Goal: Task Accomplishment & Management: Manage account settings

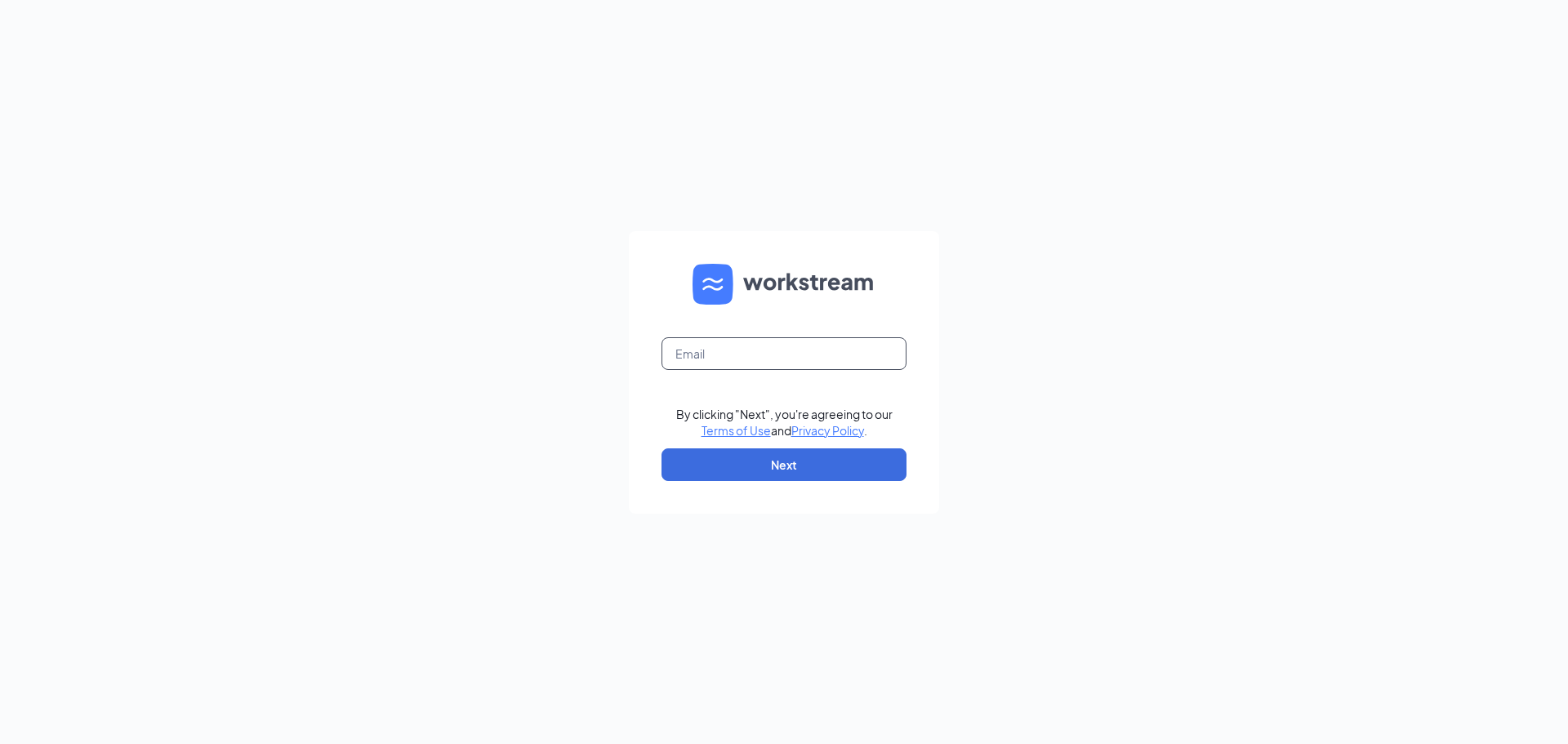
drag, startPoint x: 826, startPoint y: 326, endPoint x: 823, endPoint y: 349, distance: 23.2
click at [824, 334] on form "By clicking "Next", you're agreeing to our Terms of Use and Privacy Policy . Ne…" at bounding box center [784, 372] width 311 height 282
click at [824, 352] on input "text" at bounding box center [784, 354] width 245 height 33
type input "kimbegin19@gmail.com"
click at [849, 443] on form "kimbegin19@gmail.com By clicking "Next", you're agreeing to our Terms of Use an…" at bounding box center [784, 372] width 311 height 282
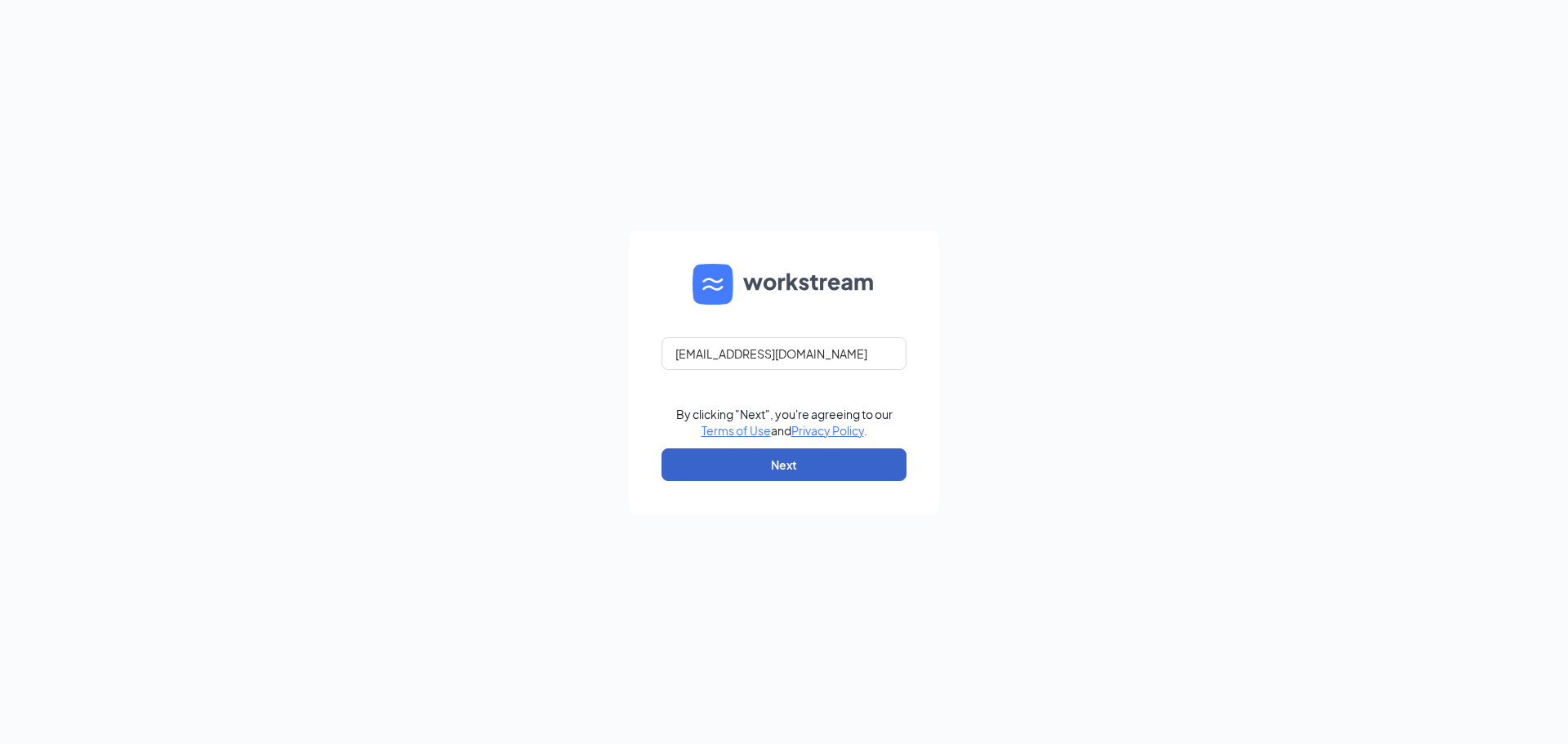
click at [841, 456] on button "Next" at bounding box center [784, 465] width 245 height 33
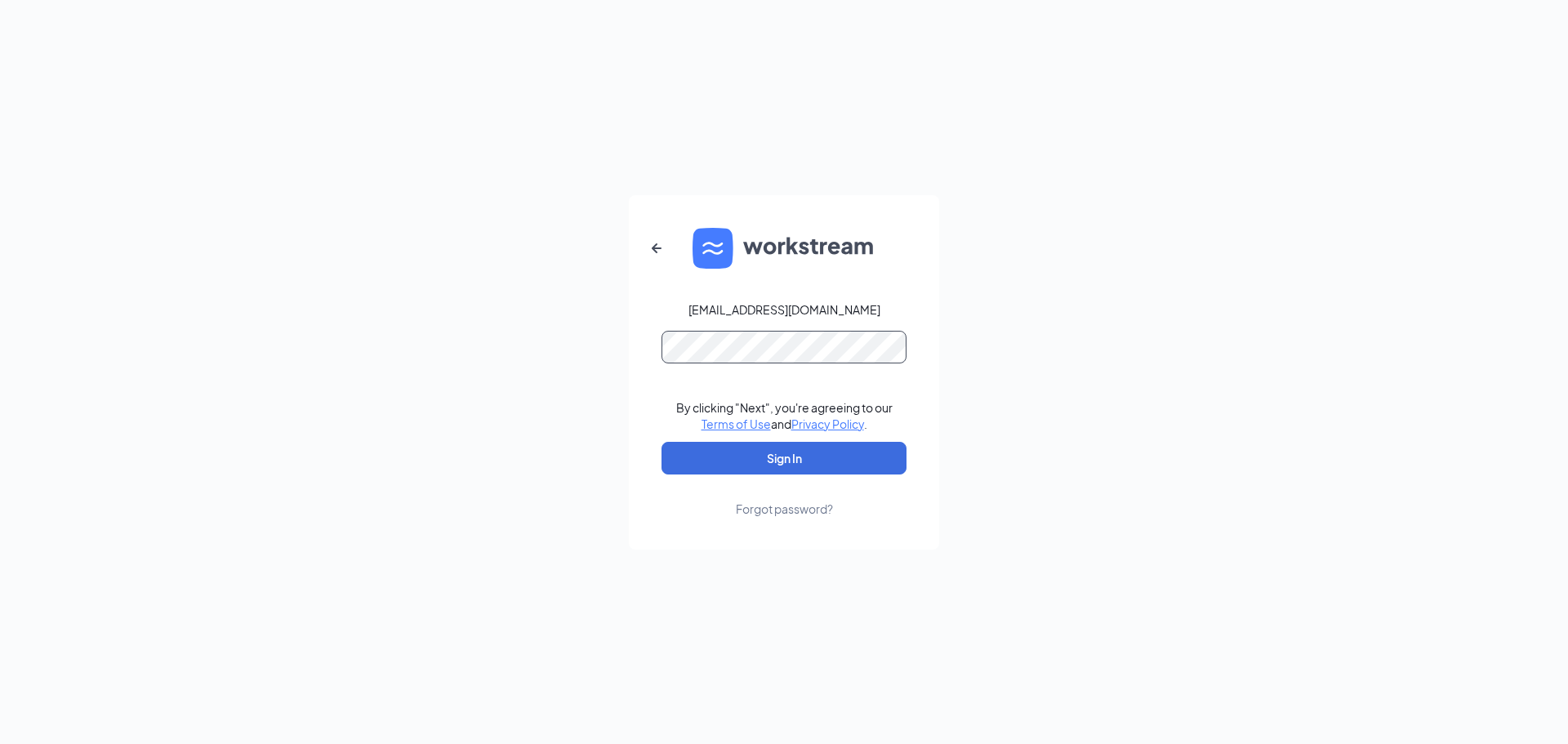
click at [662, 442] on button "Sign In" at bounding box center [784, 459] width 245 height 33
